Goal: Task Accomplishment & Management: Manage account settings

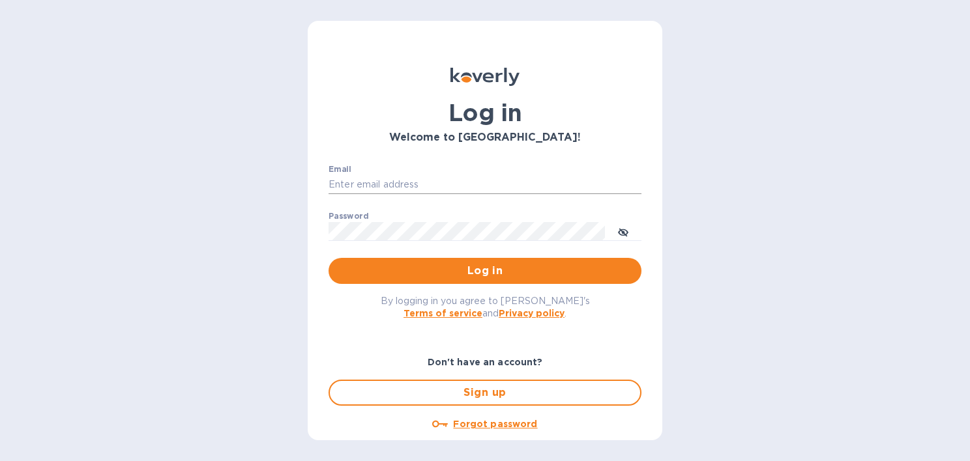
click at [349, 182] on input "Email" at bounding box center [484, 185] width 313 height 20
type input "jacob@vansfromjapan.com"
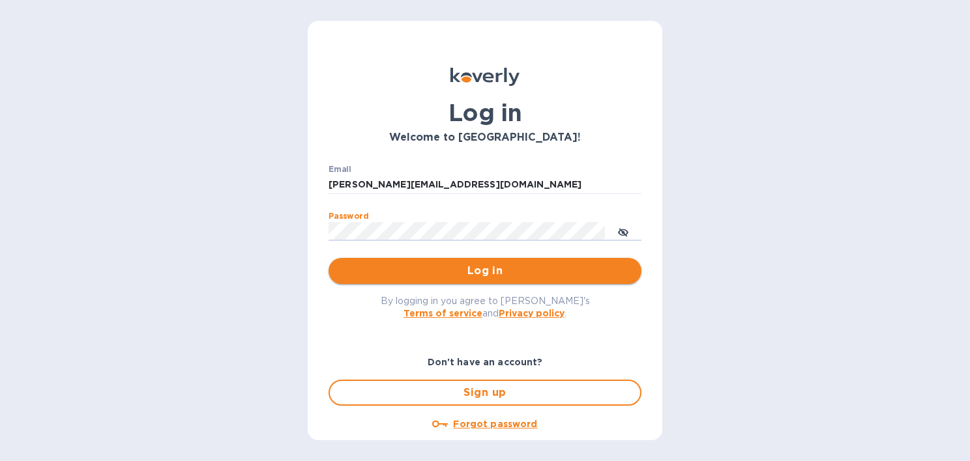
click at [444, 271] on span "Log in" at bounding box center [485, 271] width 292 height 16
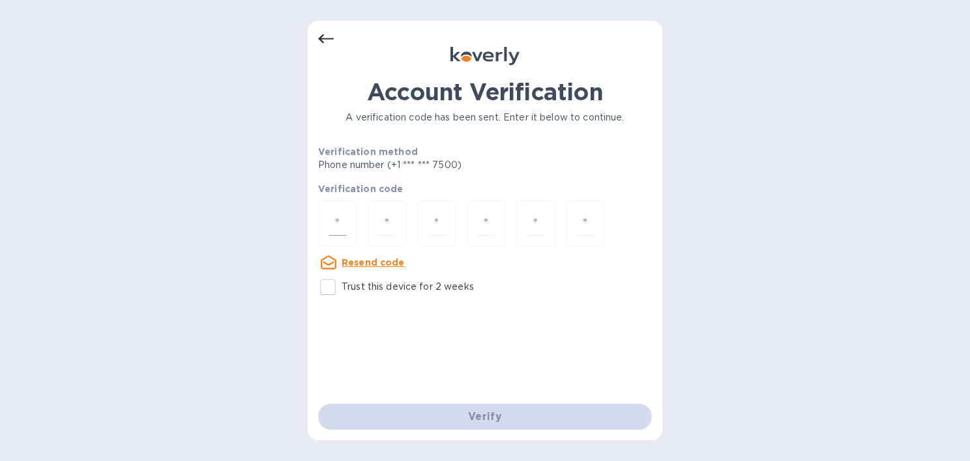
click at [344, 222] on input "number" at bounding box center [337, 224] width 17 height 24
type input "8"
type input "2"
type input "0"
type input "5"
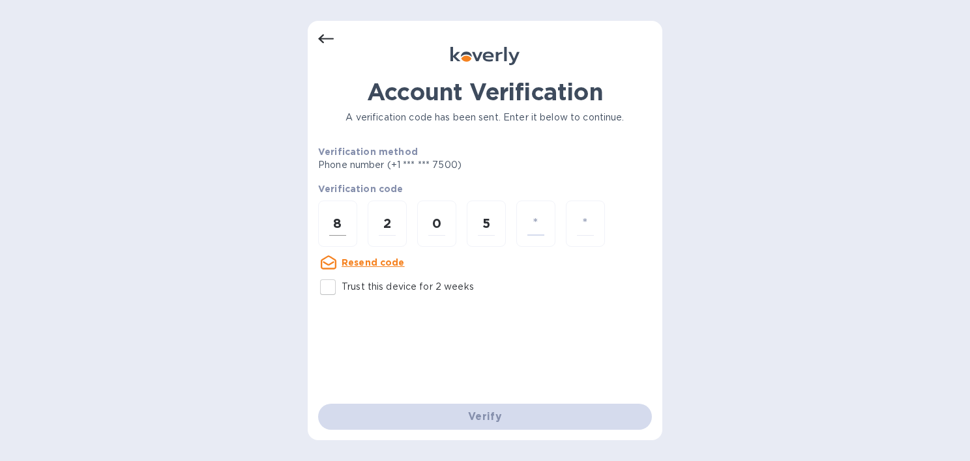
type input "0"
type input "9"
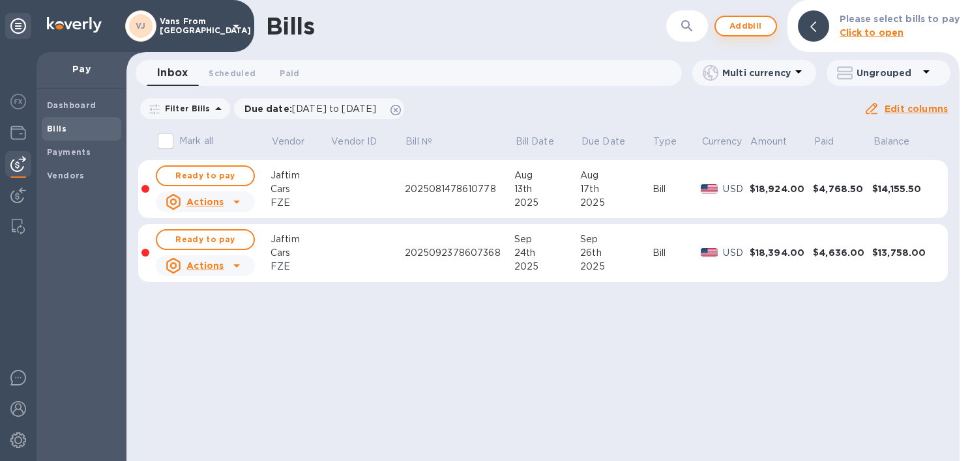
click at [759, 24] on span "Add bill" at bounding box center [745, 26] width 39 height 16
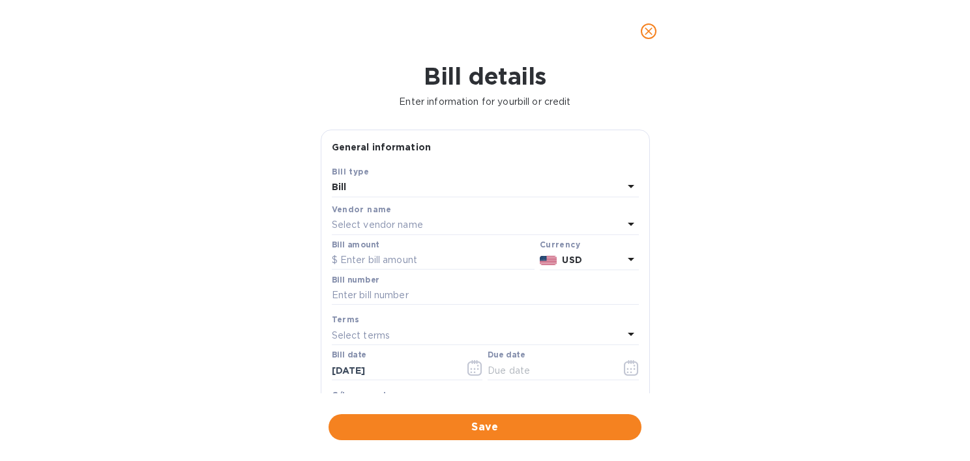
click at [391, 226] on p "Select vendor name" at bounding box center [377, 225] width 91 height 14
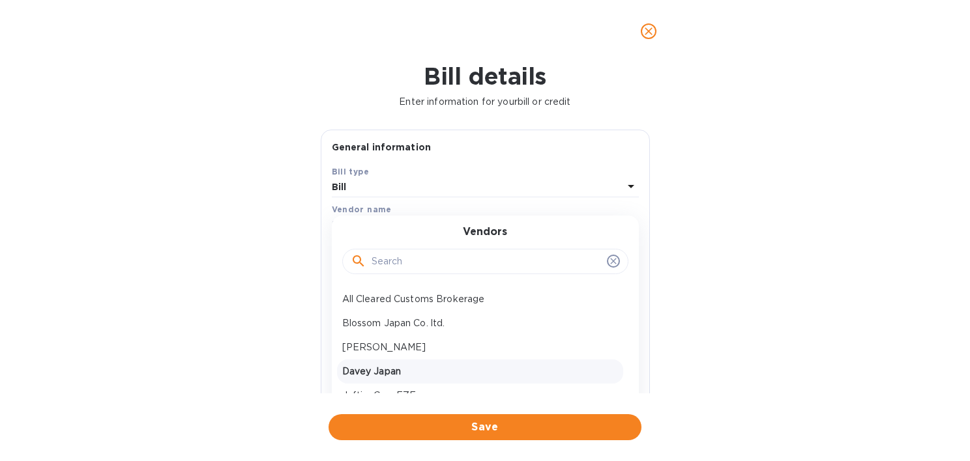
click at [377, 366] on p "Davey Japan" at bounding box center [480, 372] width 276 height 14
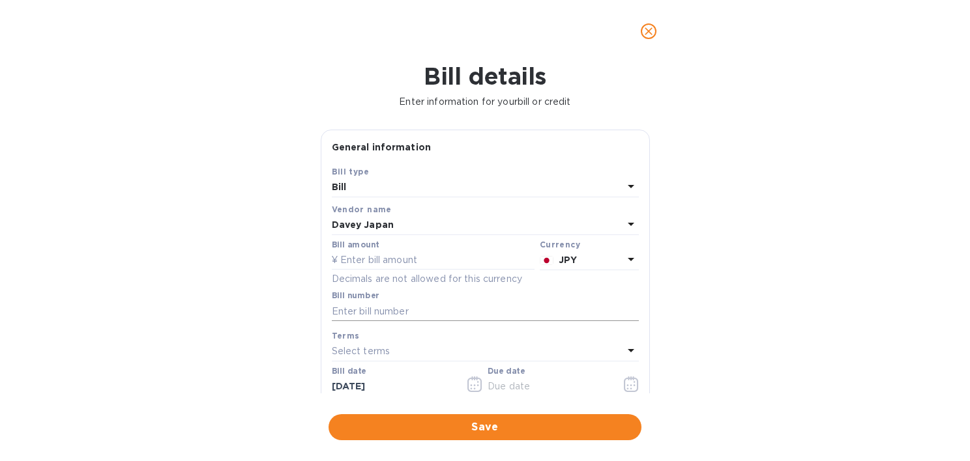
click at [356, 310] on input "text" at bounding box center [485, 312] width 307 height 20
paste input "R07-DJP9254"
type input "R07-DJP9254"
click at [411, 258] on input "text" at bounding box center [433, 261] width 203 height 20
type input "3,022,000"
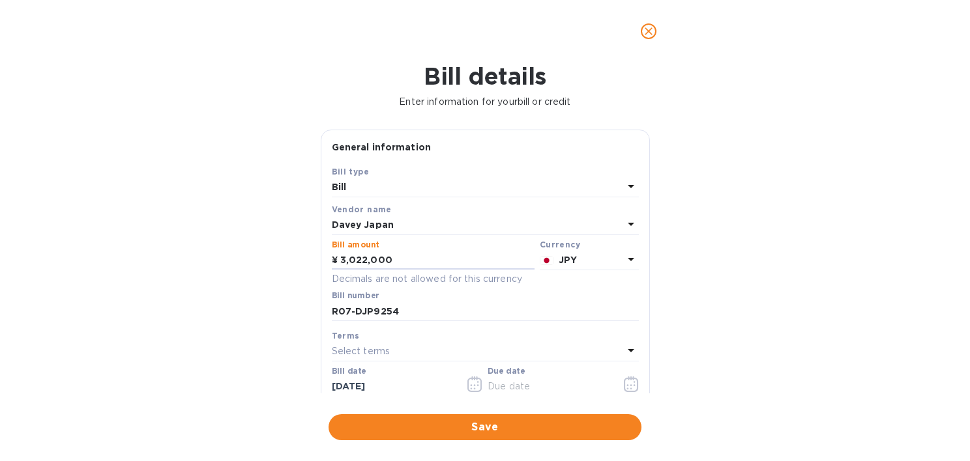
click at [222, 306] on div "Bill details Enter information for your bill or credit General information Save…" at bounding box center [485, 262] width 970 height 399
click at [644, 387] on div "General information Save Bill type Bill Vendor name Davey Japan Bill amount ¥ 3…" at bounding box center [485, 308] width 329 height 356
click at [626, 386] on icon "button" at bounding box center [627, 386] width 2 height 2
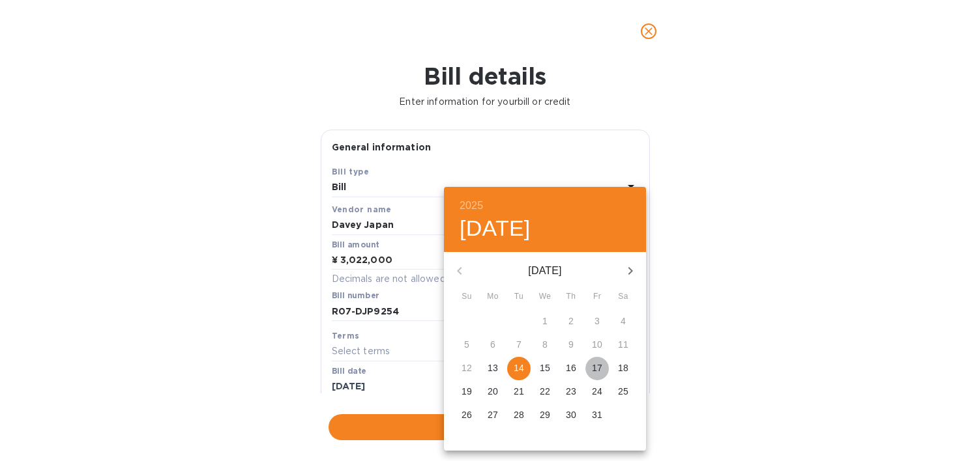
click at [598, 370] on p "17" at bounding box center [597, 368] width 10 height 13
type input "[DATE]"
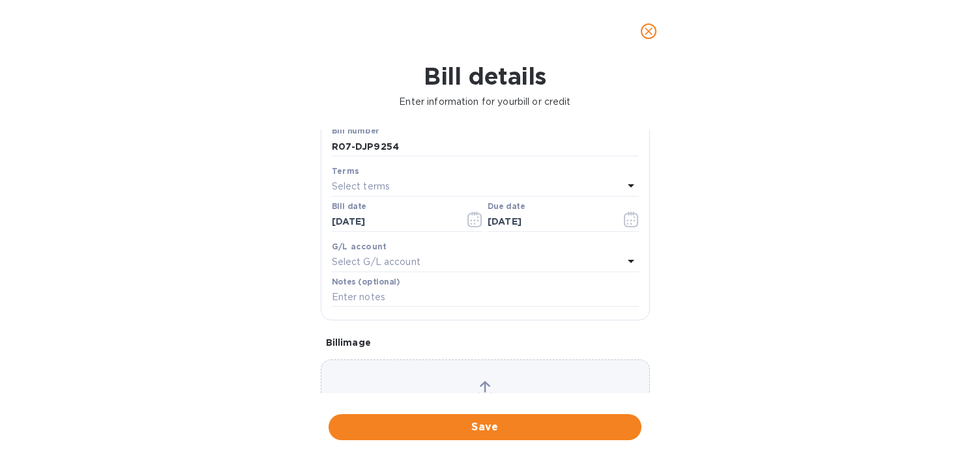
scroll to position [203, 0]
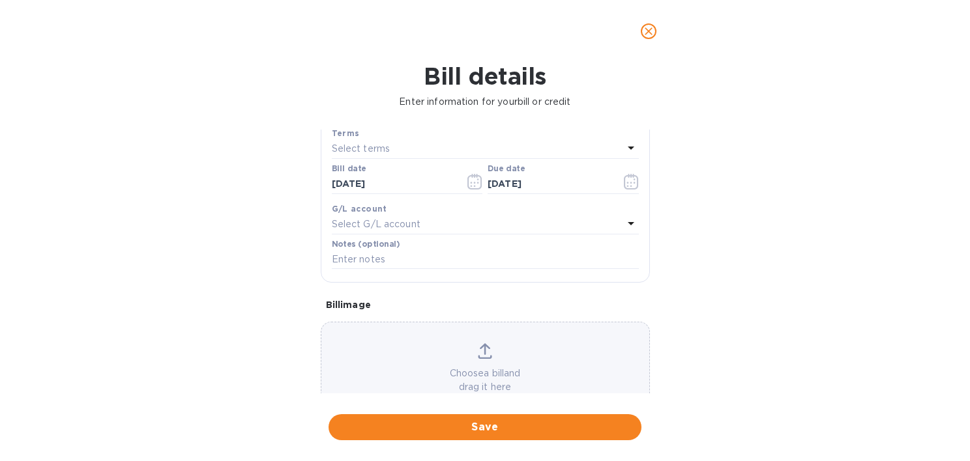
click at [487, 355] on icon at bounding box center [485, 351] width 14 height 16
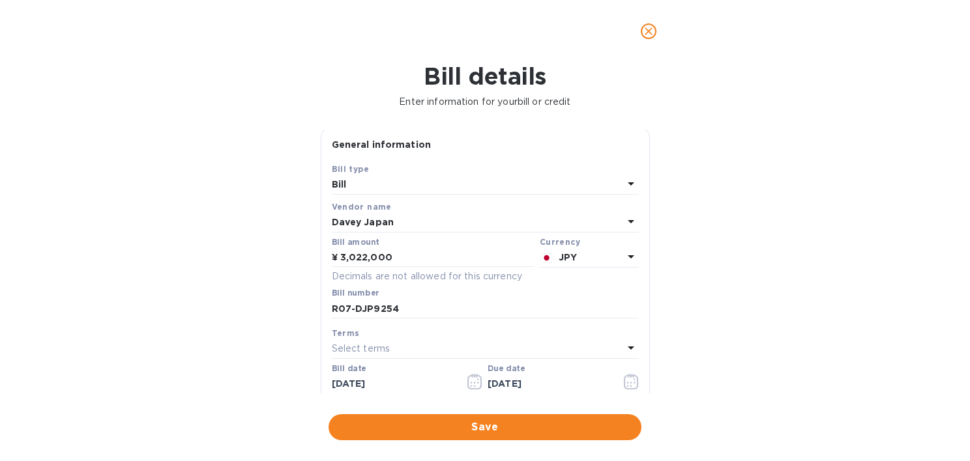
scroll to position [0, 0]
click at [480, 433] on span "Save" at bounding box center [485, 428] width 292 height 16
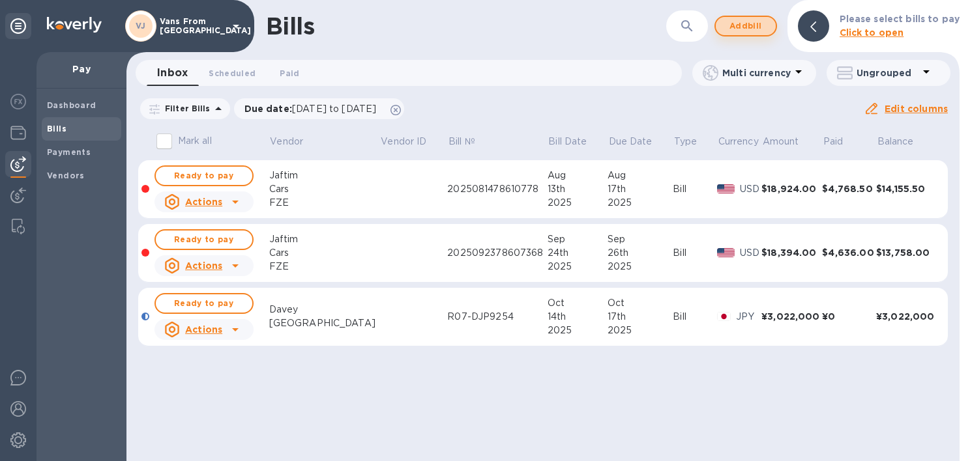
click at [745, 31] on span "Add bill" at bounding box center [745, 26] width 39 height 16
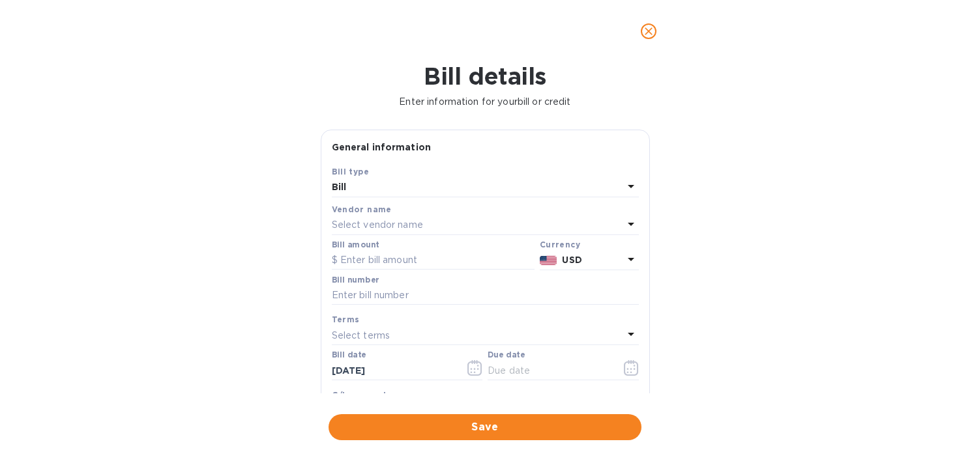
click at [362, 229] on p "Select vendor name" at bounding box center [377, 225] width 91 height 14
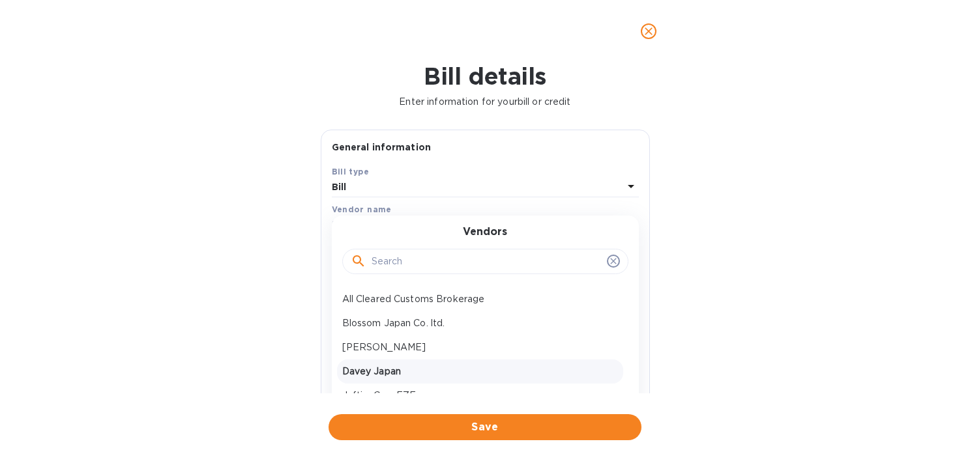
click at [370, 373] on p "Davey Japan" at bounding box center [480, 372] width 276 height 14
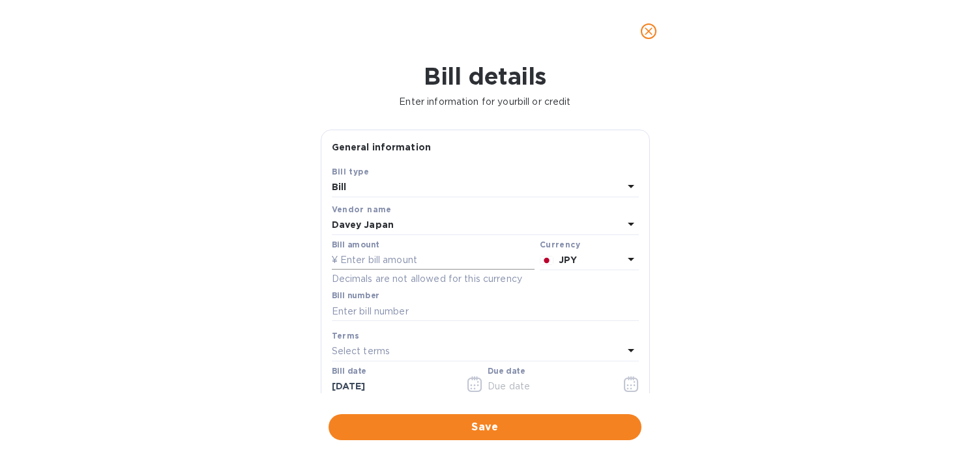
click at [390, 261] on input "text" at bounding box center [433, 261] width 203 height 20
type input "2,245,000"
click at [370, 308] on input "text" at bounding box center [485, 312] width 307 height 20
paste input "R07-DJP9253"
type input "R07-DJP9253"
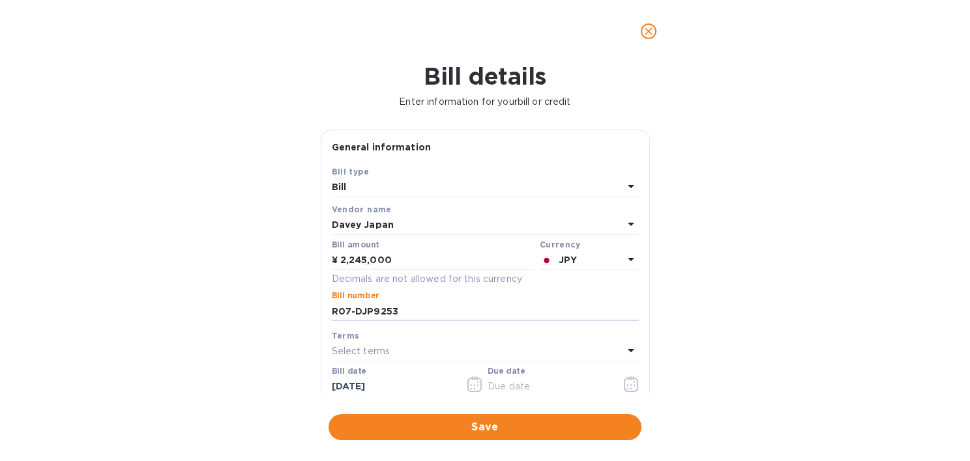
click at [630, 386] on icon "button" at bounding box center [631, 385] width 15 height 16
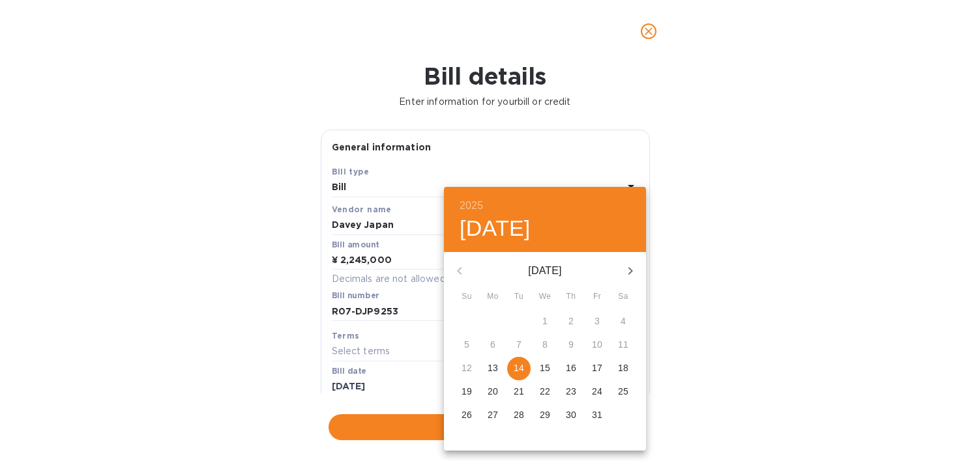
click at [598, 368] on p "17" at bounding box center [597, 368] width 10 height 13
type input "[DATE]"
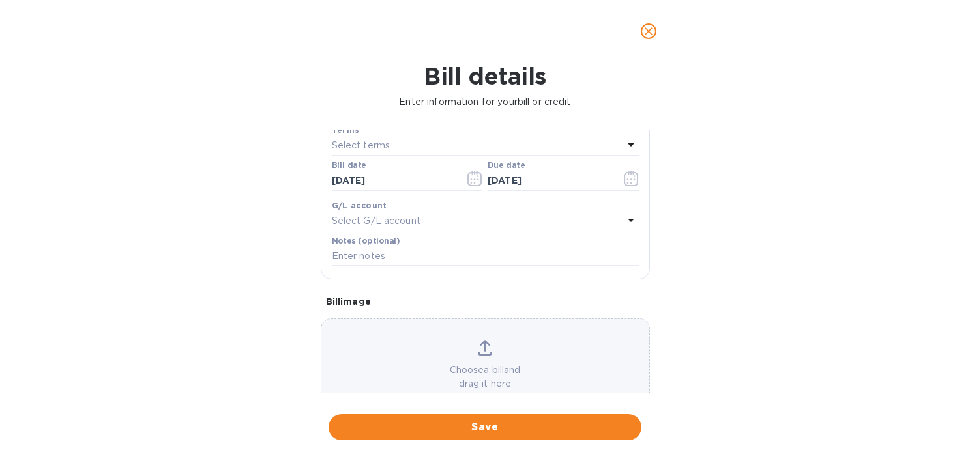
scroll to position [241, 0]
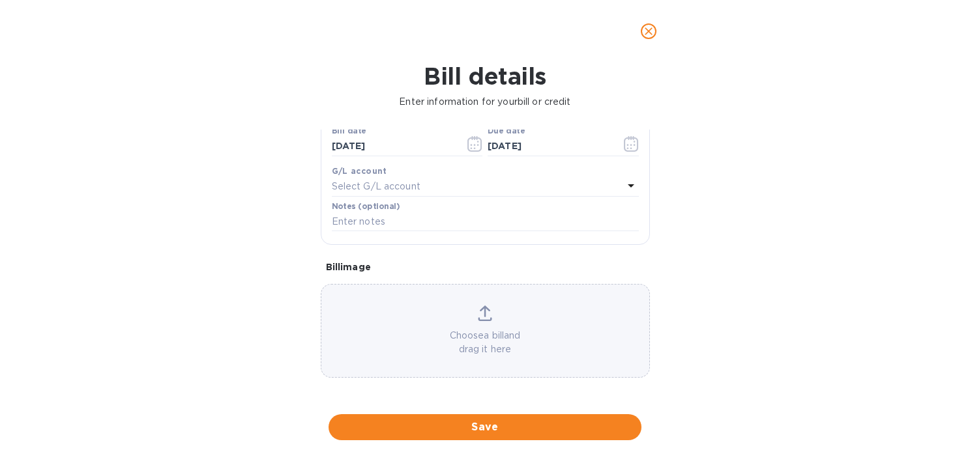
click at [484, 313] on icon at bounding box center [485, 314] width 14 height 16
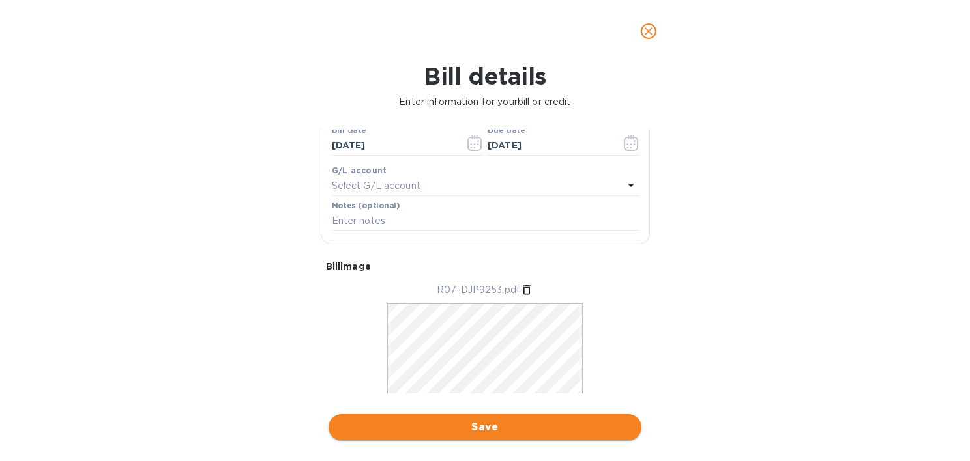
click at [500, 422] on span "Save" at bounding box center [485, 428] width 292 height 16
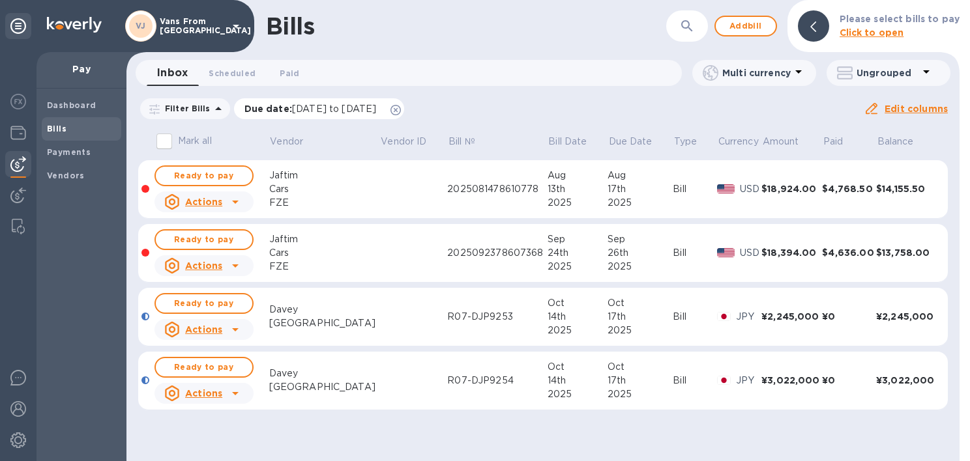
click at [401, 109] on icon at bounding box center [395, 110] width 10 height 10
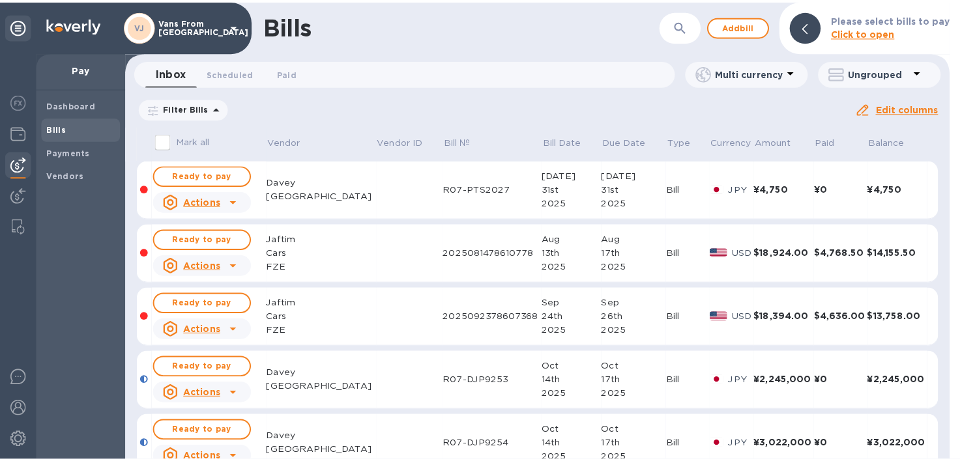
scroll to position [29, 0]
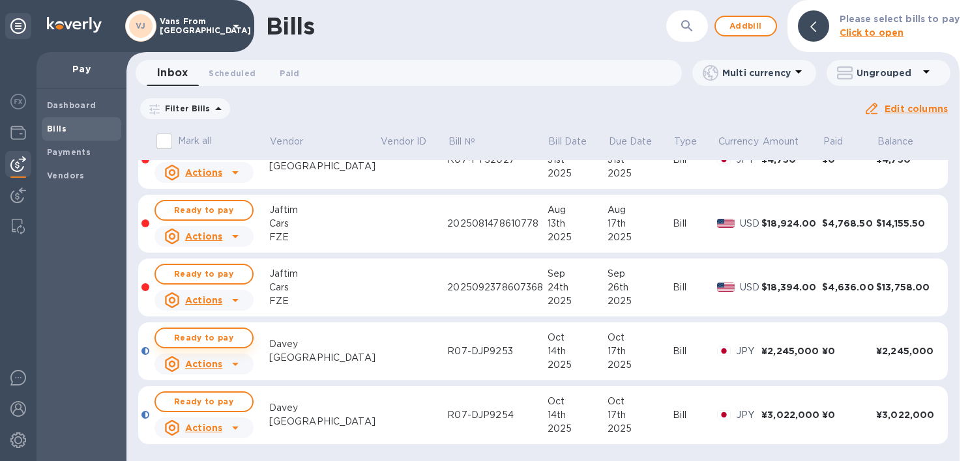
click at [216, 328] on button "Ready to pay" at bounding box center [203, 338] width 99 height 21
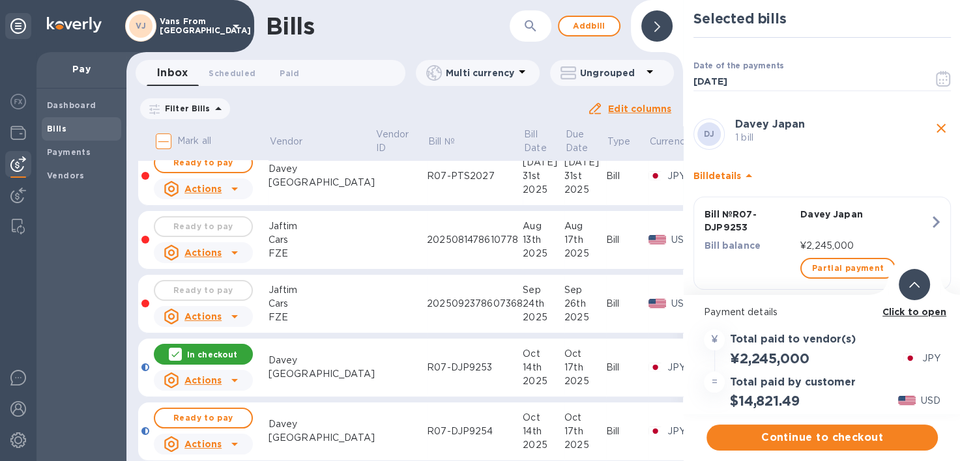
scroll to position [0, 0]
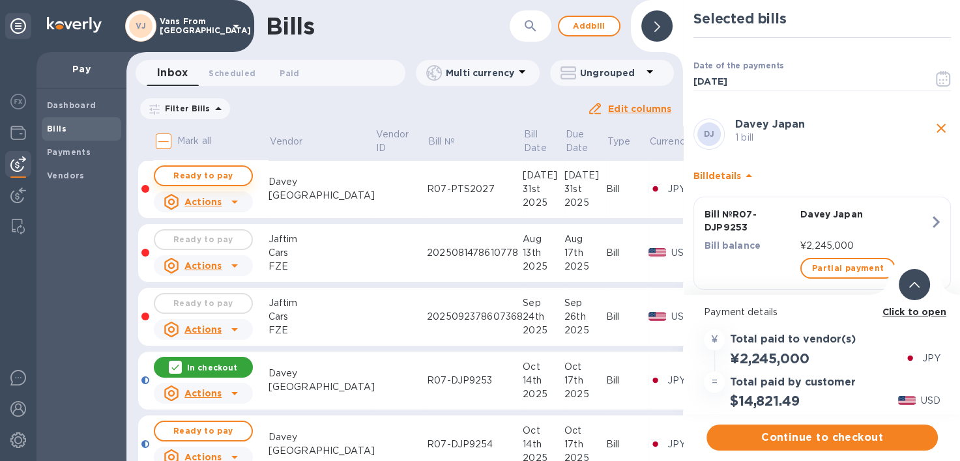
click at [201, 174] on span "Ready to pay" at bounding box center [204, 176] width 76 height 16
click at [216, 179] on p "In checkout" at bounding box center [212, 176] width 50 height 11
click at [216, 179] on span "Ready to pay" at bounding box center [204, 176] width 76 height 16
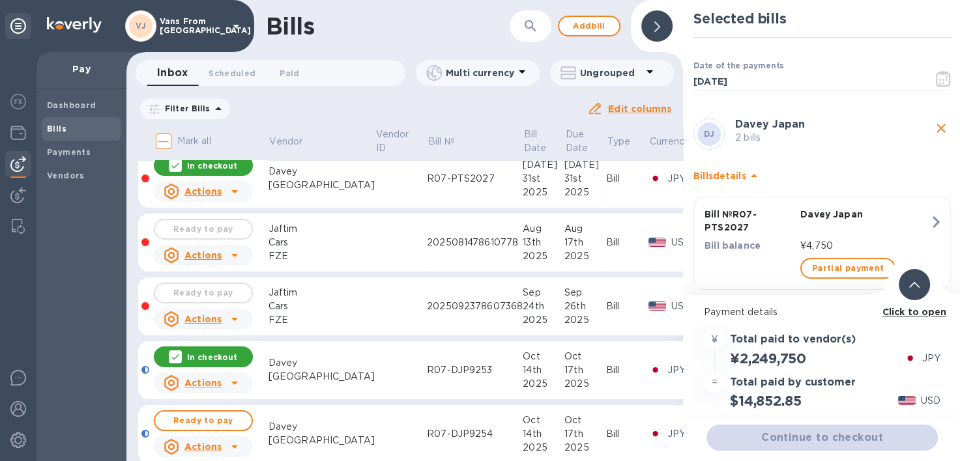
scroll to position [39, 0]
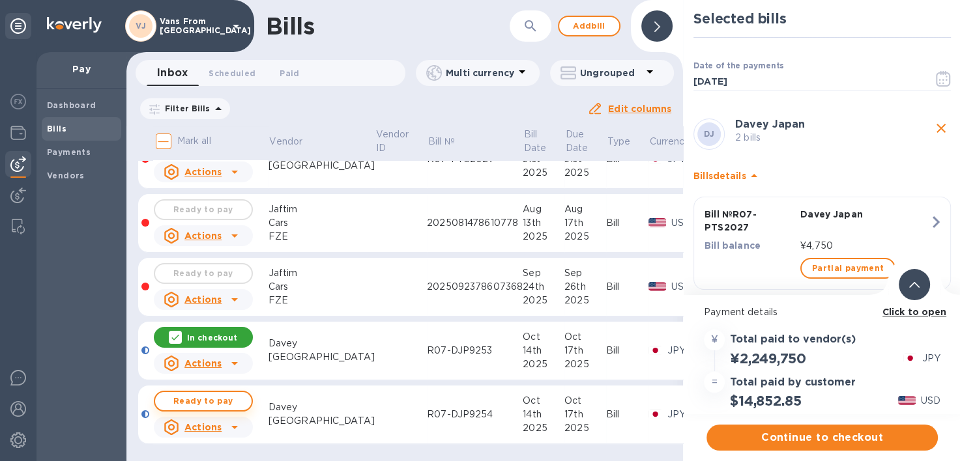
click at [212, 395] on span "Ready to pay" at bounding box center [204, 402] width 76 height 16
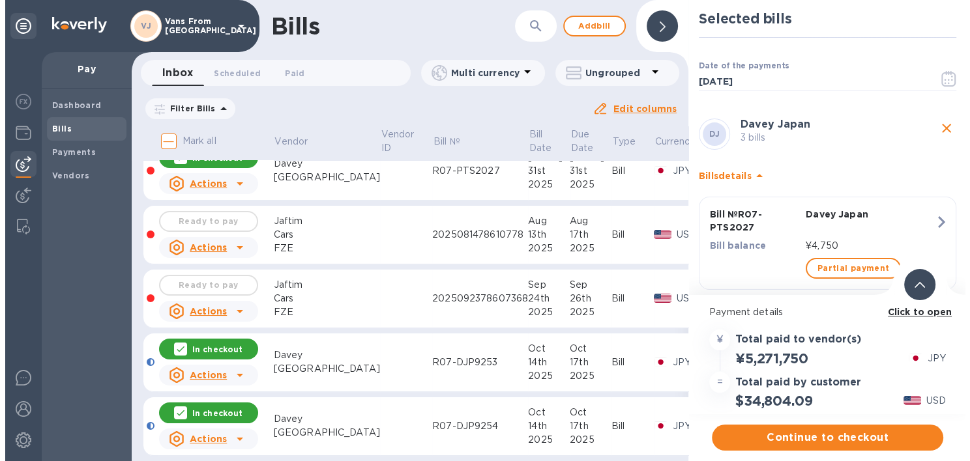
scroll to position [0, 0]
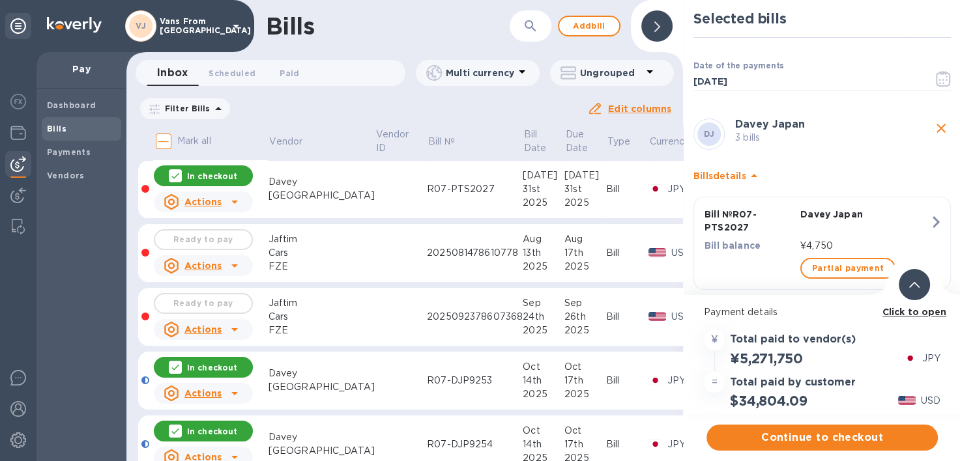
click at [652, 23] on div at bounding box center [656, 25] width 31 height 31
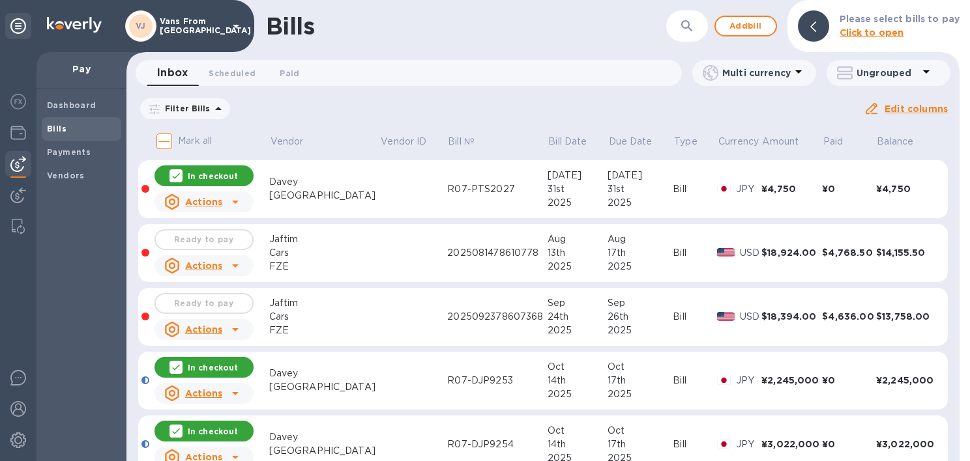
click at [172, 177] on div at bounding box center [175, 175] width 13 height 13
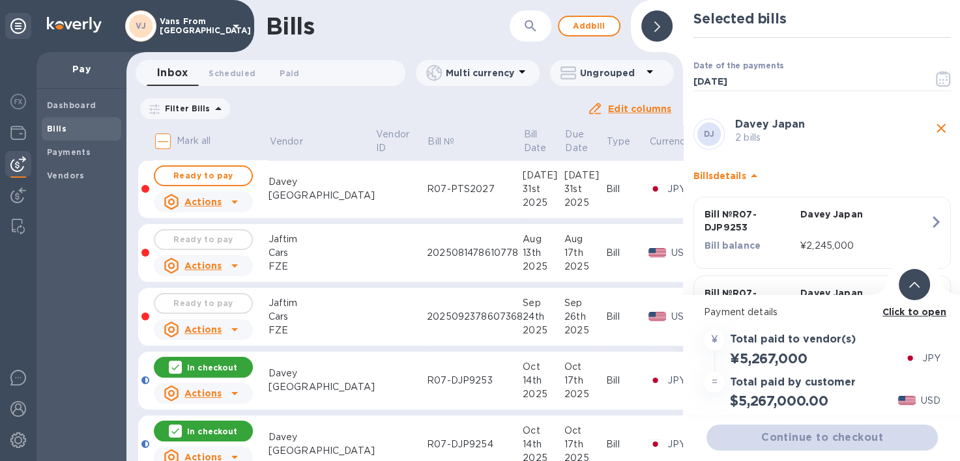
click at [175, 370] on icon at bounding box center [175, 368] width 8 height 6
click at [178, 429] on icon at bounding box center [175, 431] width 10 height 10
